Goal: Check status: Check status

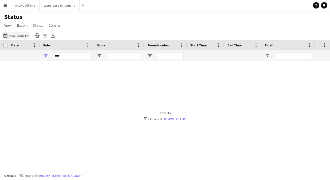
click at [18, 37] on button "[DATE] to [DATE] Next Month" at bounding box center [15, 35] width 27 height 6
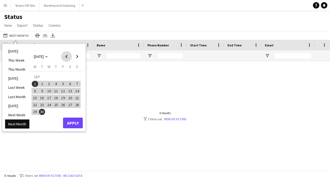
click at [69, 56] on span "Previous month" at bounding box center [66, 56] width 11 height 11
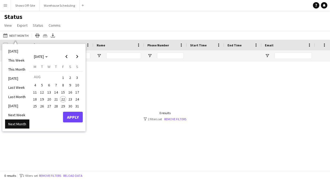
click at [71, 104] on span "30" at bounding box center [70, 106] width 6 height 6
click at [74, 117] on button "Apply" at bounding box center [73, 117] width 20 height 11
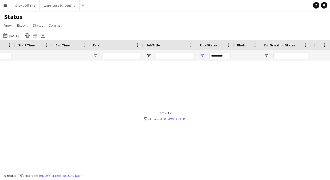
scroll to position [0, 66]
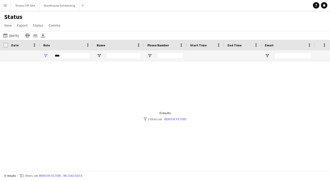
click at [73, 50] on div "***" at bounding box center [71, 55] width 37 height 11
click at [47, 53] on div "***" at bounding box center [66, 55] width 53 height 11
click at [46, 54] on span "Open Filter Menu" at bounding box center [45, 55] width 5 height 5
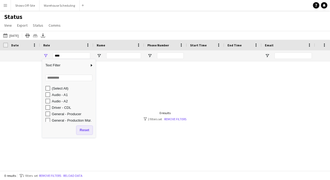
click at [82, 127] on button "Reset" at bounding box center [85, 130] width 16 height 9
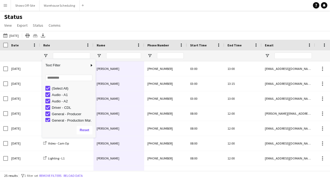
click at [150, 23] on div "Status View Views Default view New view Update view Delete view Edit name Custo…" at bounding box center [165, 22] width 330 height 18
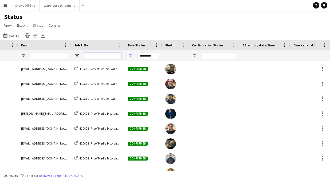
click at [103, 57] on input "Job Title Filter Input" at bounding box center [102, 56] width 37 height 6
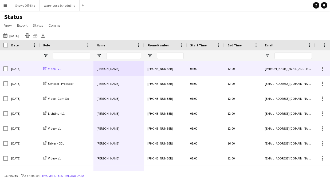
type input "******"
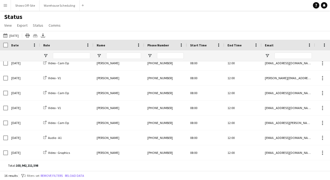
drag, startPoint x: 59, startPoint y: 66, endPoint x: 299, endPoint y: 166, distance: 260.1
click at [299, 166] on div "Drag here to set row groups Date Photo Name Confirmation Status Attending date/…" at bounding box center [165, 105] width 330 height 131
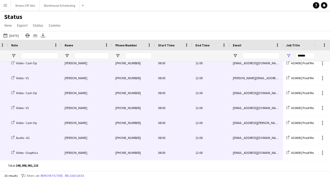
drag, startPoint x: 25, startPoint y: 71, endPoint x: 262, endPoint y: 153, distance: 250.8
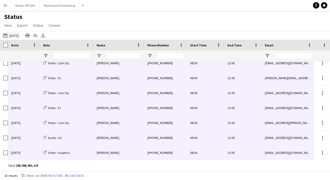
click at [11, 34] on button "[DATE] to [DATE] [DATE]" at bounding box center [11, 35] width 18 height 6
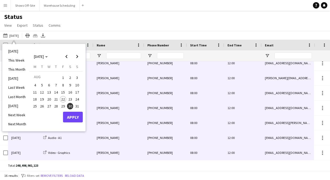
click at [78, 103] on span "31" at bounding box center [77, 106] width 6 height 6
click at [78, 113] on button "Apply" at bounding box center [73, 117] width 20 height 11
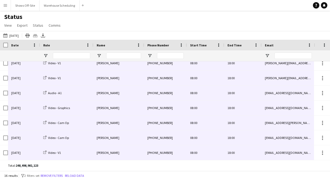
drag, startPoint x: 24, startPoint y: 69, endPoint x: 285, endPoint y: 158, distance: 275.9
click at [18, 34] on button "[DATE] to [DATE] [DATE]" at bounding box center [11, 35] width 18 height 6
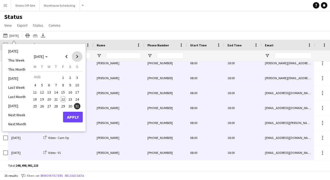
click at [76, 56] on span "Next month" at bounding box center [77, 56] width 11 height 11
click at [36, 83] on span "1" at bounding box center [35, 84] width 6 height 6
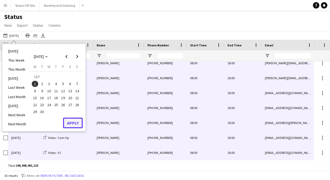
click at [70, 121] on button "Apply" at bounding box center [73, 123] width 20 height 11
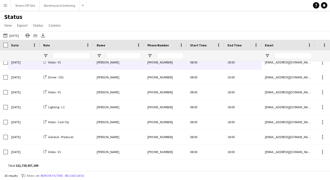
scroll to position [96, 0]
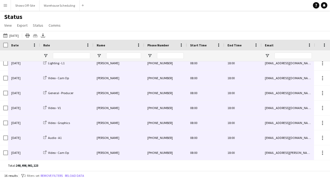
drag, startPoint x: 23, startPoint y: 67, endPoint x: 290, endPoint y: 158, distance: 281.6
click at [19, 35] on button "[DATE] to [DATE] [DATE]" at bounding box center [11, 35] width 18 height 6
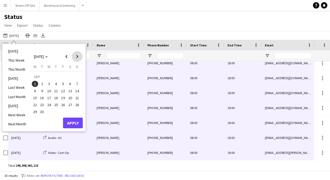
click at [77, 58] on span "Next month" at bounding box center [77, 56] width 11 height 11
click at [63, 58] on span "Previous month" at bounding box center [66, 56] width 11 height 11
click at [43, 85] on span "2" at bounding box center [42, 84] width 6 height 6
click at [72, 122] on button "Apply" at bounding box center [73, 123] width 20 height 11
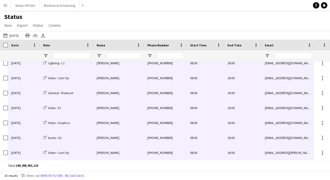
drag, startPoint x: 23, startPoint y: 67, endPoint x: 294, endPoint y: 153, distance: 284.8
click at [20, 35] on button "[DATE] to [DATE] [DATE]" at bounding box center [11, 35] width 18 height 6
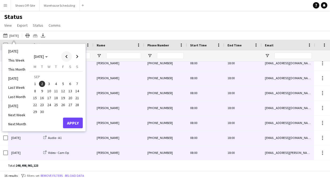
click at [66, 57] on span "Previous month" at bounding box center [66, 56] width 11 height 11
click at [70, 105] on span "30" at bounding box center [70, 106] width 6 height 6
click at [75, 119] on button "Apply" at bounding box center [73, 117] width 20 height 11
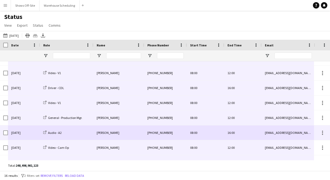
scroll to position [55, 0]
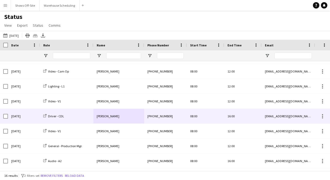
drag, startPoint x: 58, startPoint y: 114, endPoint x: 118, endPoint y: 114, distance: 60.8
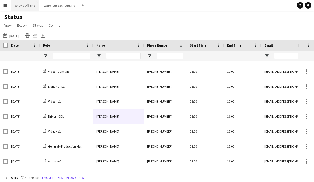
click at [28, 6] on button "Shows Off-Site Close" at bounding box center [25, 5] width 29 height 10
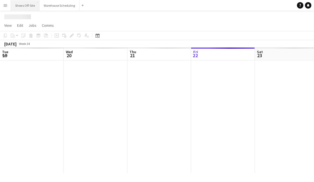
scroll to position [0, 127]
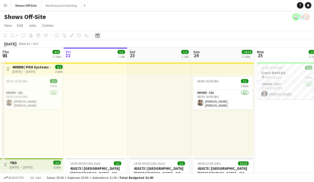
click at [98, 37] on icon at bounding box center [97, 35] width 4 height 4
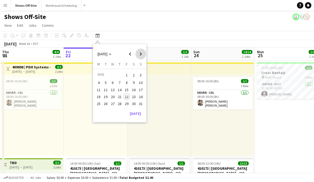
click at [137, 57] on span "Next month" at bounding box center [140, 54] width 11 height 11
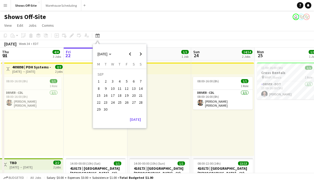
click at [114, 82] on span "3" at bounding box center [113, 81] width 6 height 6
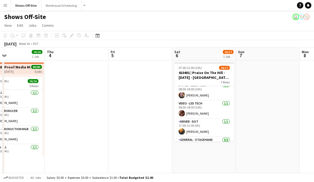
scroll to position [0, 0]
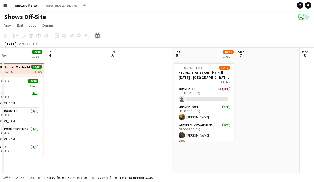
click at [98, 38] on div "Date picker" at bounding box center [97, 35] width 6 height 6
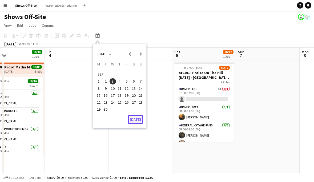
click at [139, 117] on button "[DATE]" at bounding box center [135, 119] width 15 height 9
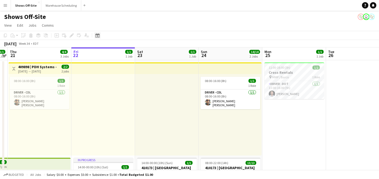
click at [98, 38] on div "Date picker" at bounding box center [97, 35] width 6 height 6
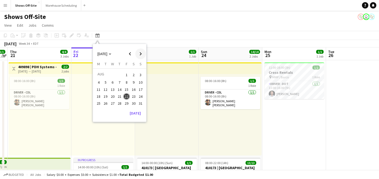
click at [142, 52] on span "Next month" at bounding box center [140, 54] width 11 height 11
click at [134, 95] on span "20" at bounding box center [134, 95] width 6 height 6
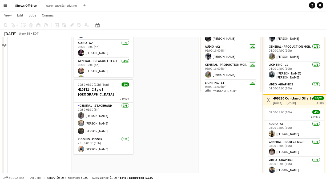
scroll to position [328, 0]
